Goal: Task Accomplishment & Management: Use online tool/utility

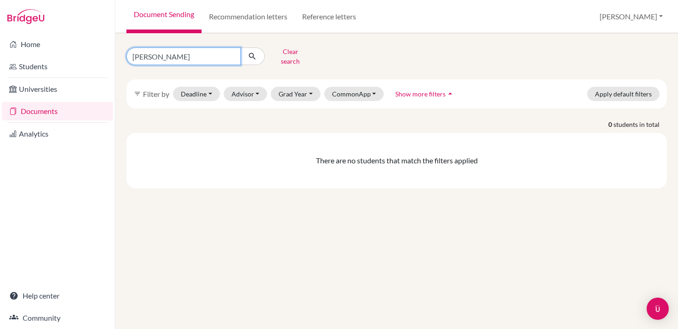
click at [232, 54] on input "[PERSON_NAME]" at bounding box center [183, 57] width 114 height 18
click at [252, 55] on icon "submit" at bounding box center [252, 56] width 9 height 9
click at [207, 53] on input "Find student by name..." at bounding box center [183, 57] width 114 height 18
type input "[PERSON_NAME]"
click at [254, 56] on icon "submit" at bounding box center [252, 56] width 9 height 9
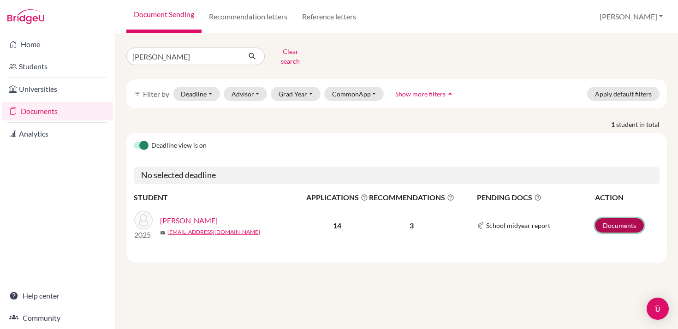
click at [619, 219] on link "Documents" at bounding box center [619, 225] width 49 height 14
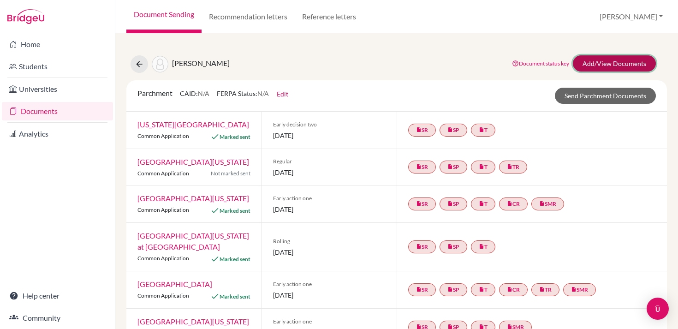
click at [599, 62] on link "Add/View Documents" at bounding box center [614, 63] width 83 height 16
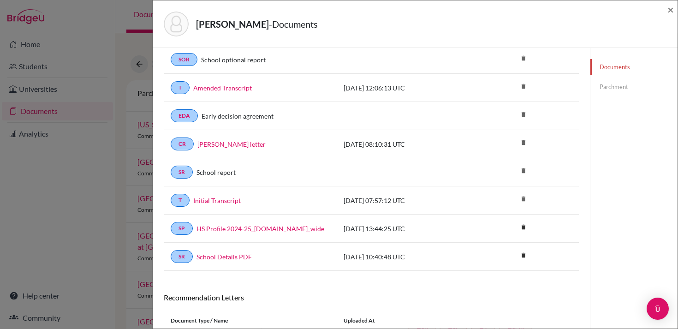
scroll to position [199, 0]
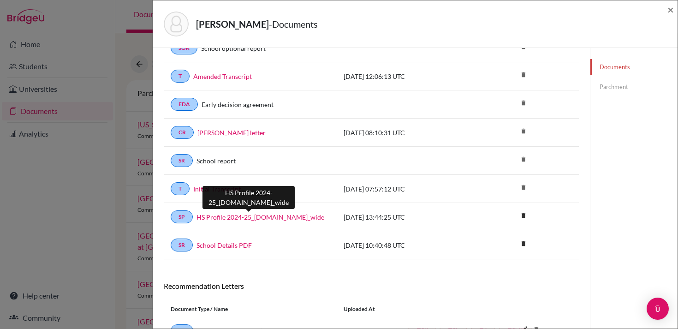
click at [286, 219] on link "HS Profile 2024-25_[DOMAIN_NAME]_wide" at bounding box center [261, 217] width 128 height 10
